Goal: Task Accomplishment & Management: Manage account settings

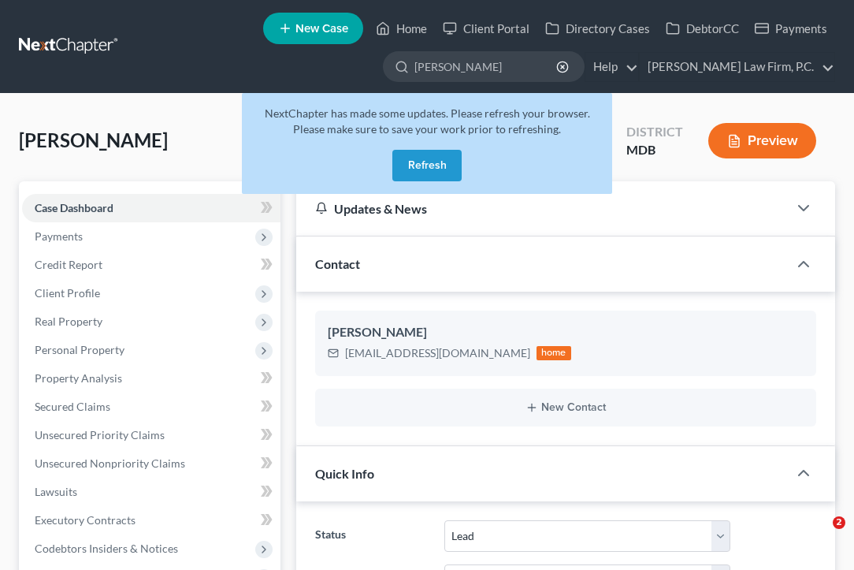
select select "10"
click at [456, 135] on div "NextChapter has made some updates. Please refresh your browser. Please make sur…" at bounding box center [427, 143] width 370 height 101
click at [440, 157] on button "Refresh" at bounding box center [426, 166] width 69 height 32
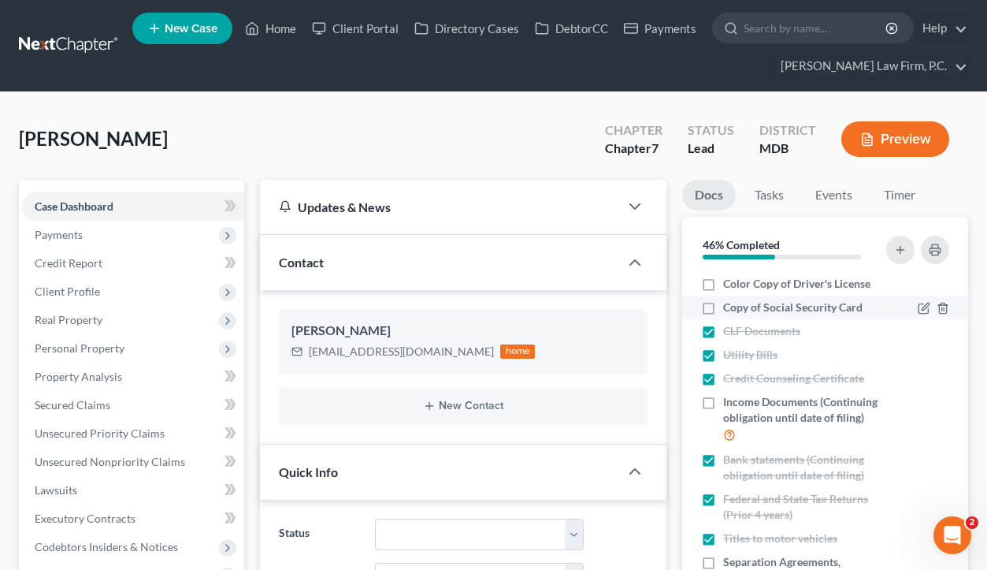
click at [723, 307] on label "Copy of Social Security Card" at bounding box center [792, 307] width 139 height 16
click at [729, 307] on input "Copy of Social Security Card" at bounding box center [734, 304] width 10 height 10
checkbox input "true"
click at [723, 287] on label "Color Copy of Driver's License" at bounding box center [796, 284] width 147 height 16
click at [729, 286] on input "Color Copy of Driver's License" at bounding box center [734, 281] width 10 height 10
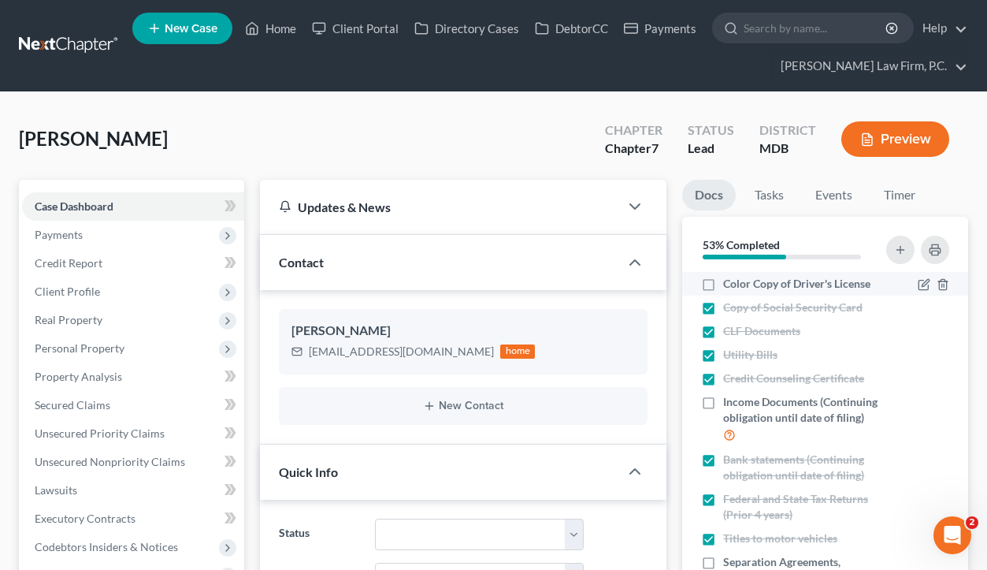
checkbox input "true"
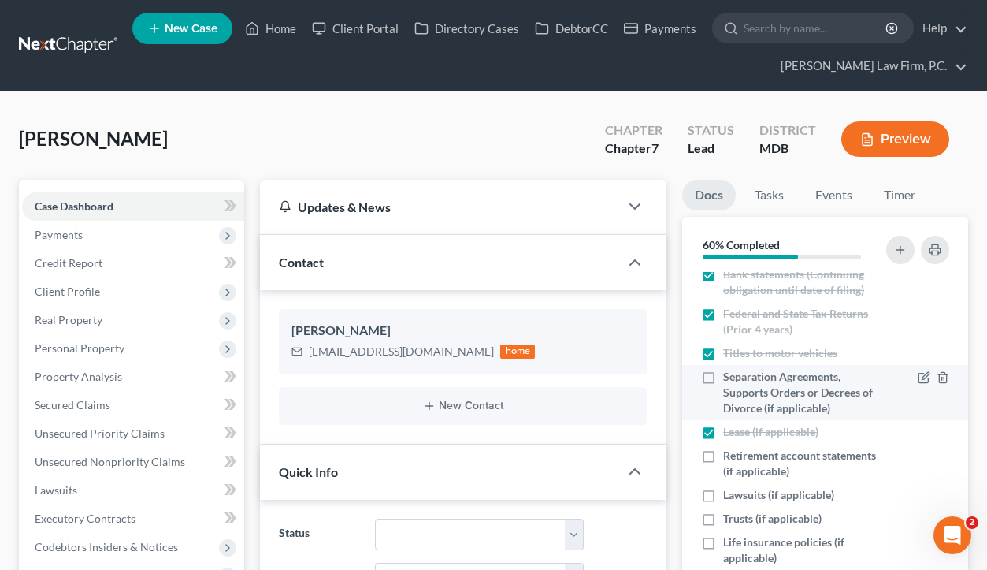
scroll to position [184, 0]
click at [853, 380] on icon "button" at bounding box center [943, 378] width 13 height 13
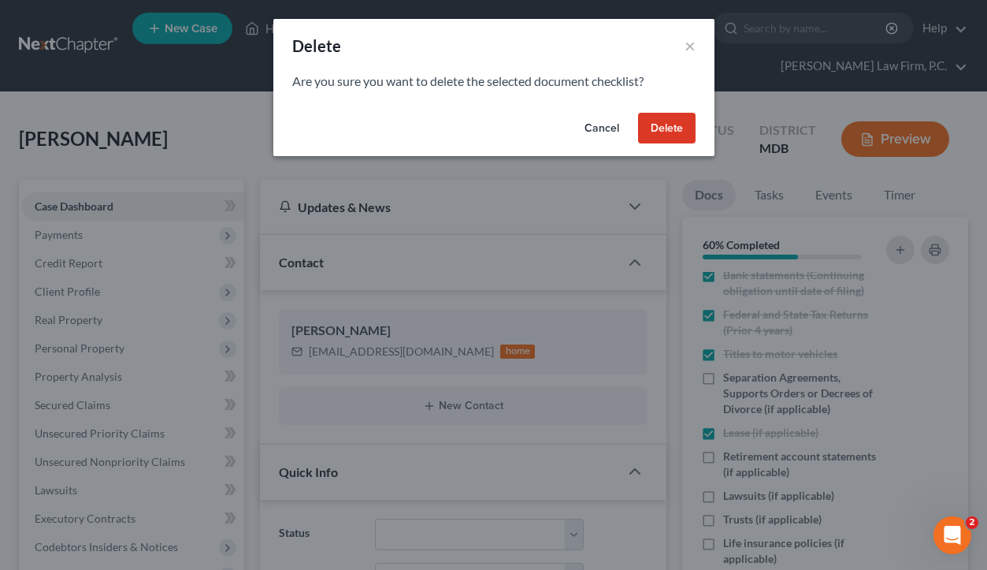
click at [650, 118] on button "Delete" at bounding box center [667, 129] width 58 height 32
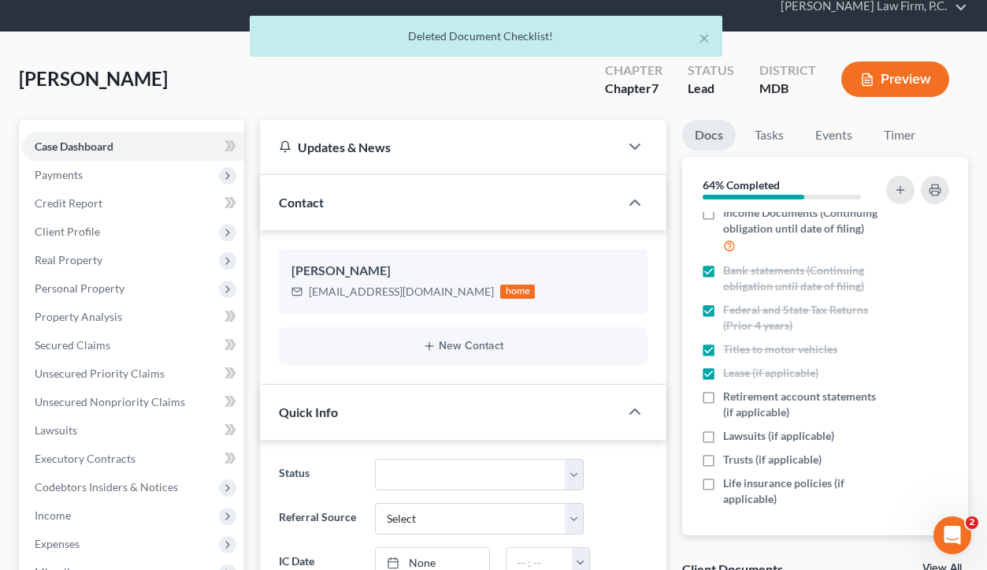
scroll to position [83, 0]
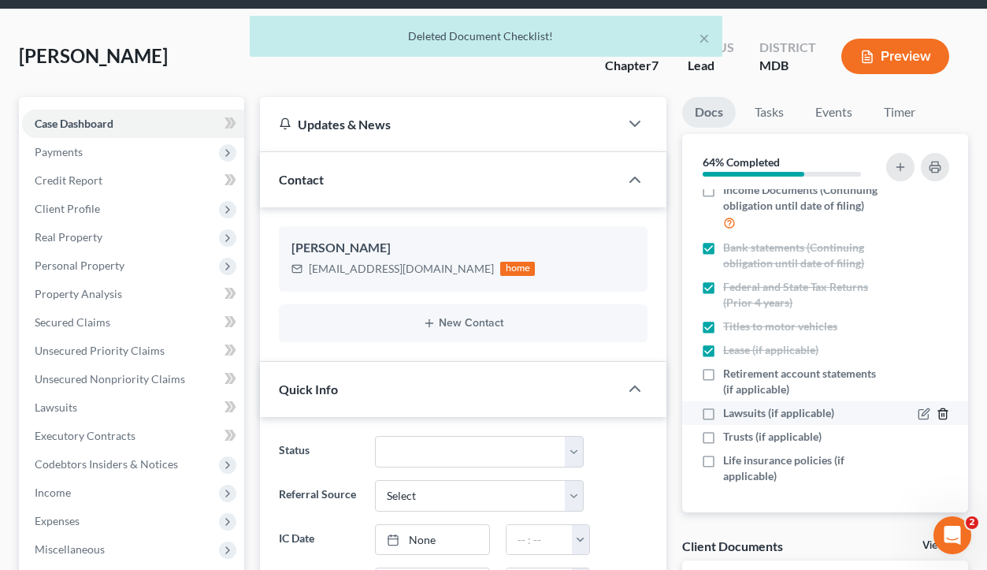
click at [853, 415] on icon "button" at bounding box center [943, 413] width 13 height 13
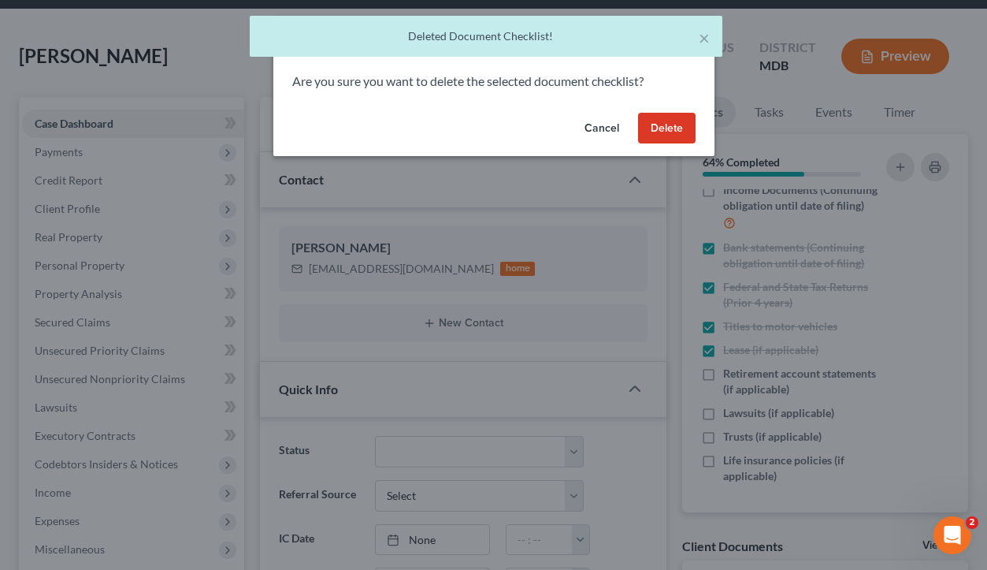
click at [673, 115] on button "Delete" at bounding box center [667, 129] width 58 height 32
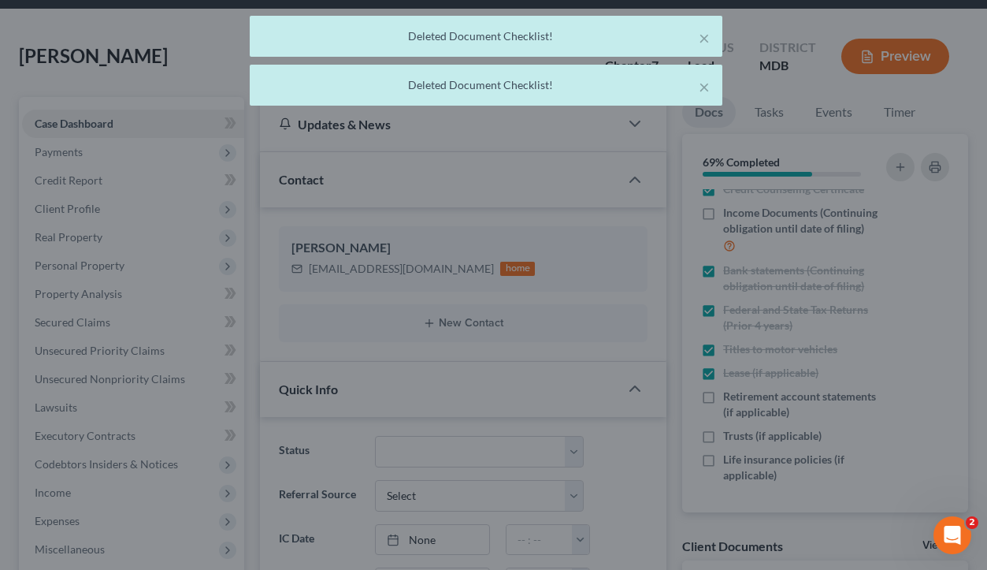
scroll to position [106, 0]
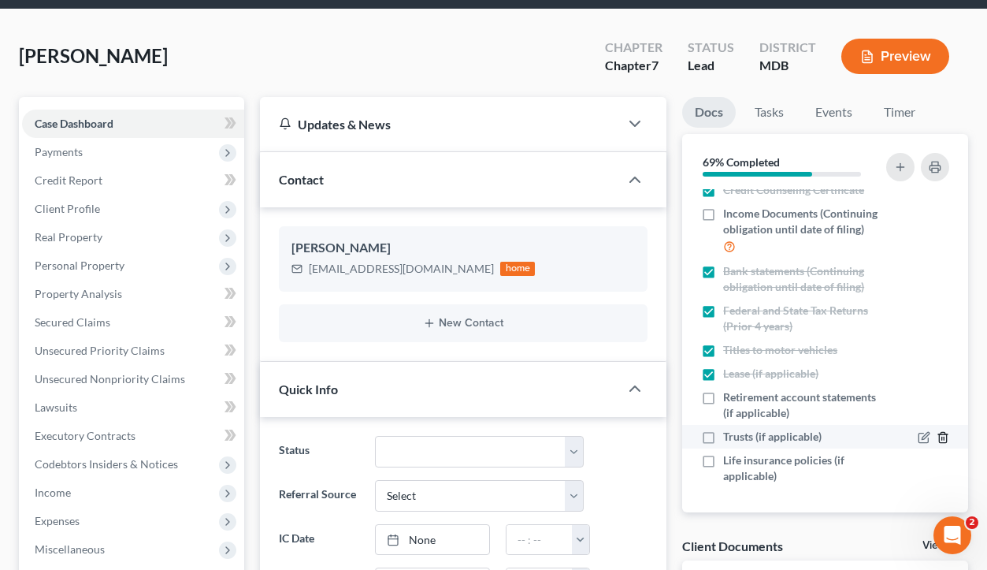
click at [853, 435] on icon "button" at bounding box center [943, 437] width 13 height 13
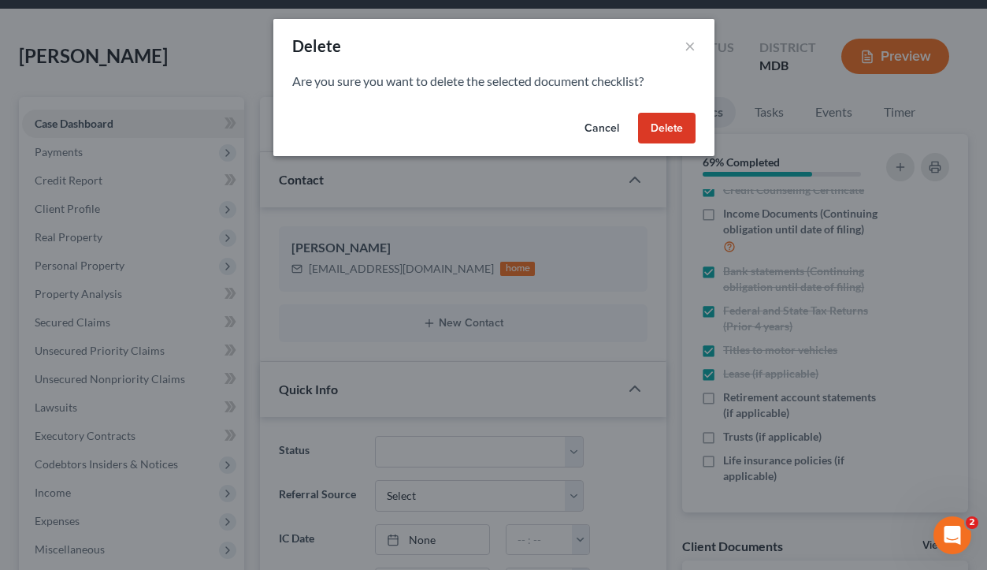
click at [680, 129] on button "Delete" at bounding box center [667, 129] width 58 height 32
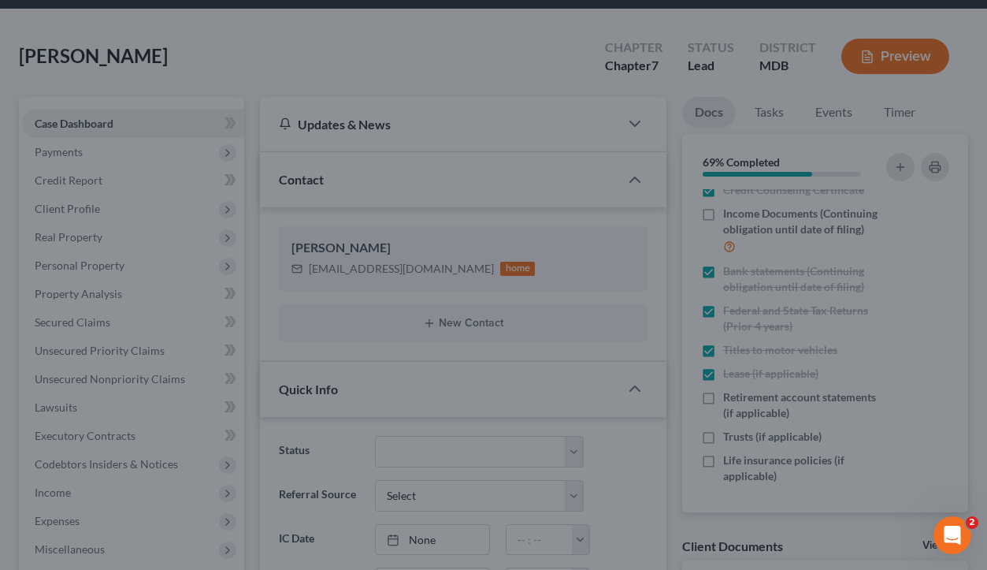
scroll to position [82, 0]
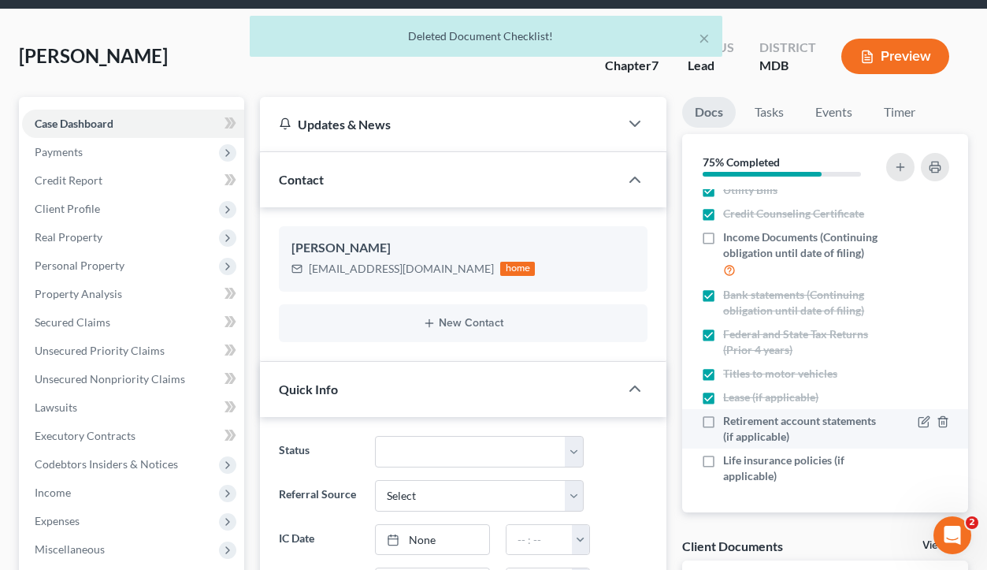
click at [723, 418] on label "Retirement account statements (if applicable)" at bounding box center [803, 429] width 160 height 32
click at [729, 418] on input "Retirement account statements (if applicable)" at bounding box center [734, 418] width 10 height 10
checkbox input "true"
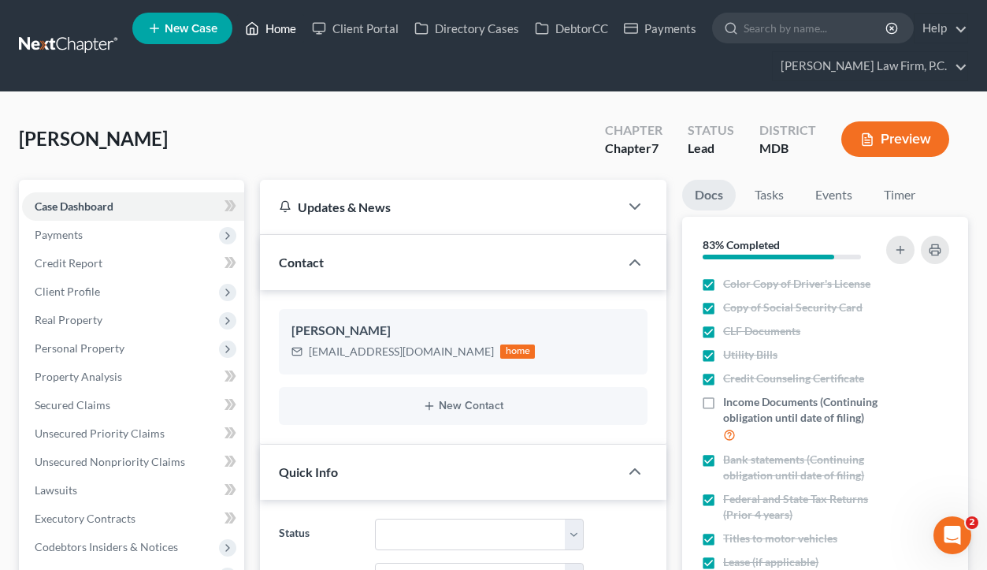
scroll to position [0, 0]
click at [261, 28] on link "Home" at bounding box center [270, 28] width 67 height 28
